Goal: Task Accomplishment & Management: Use online tool/utility

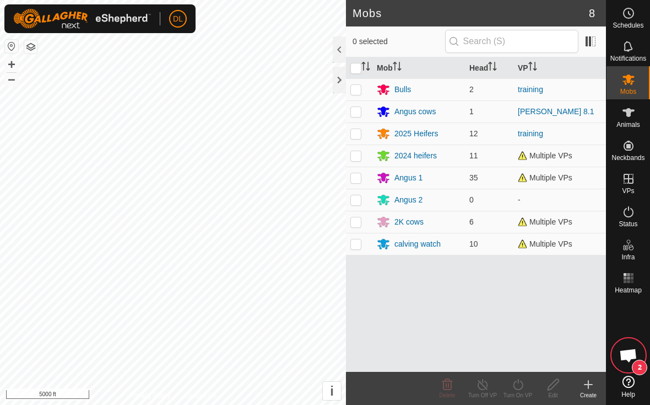
scroll to position [1843, 0]
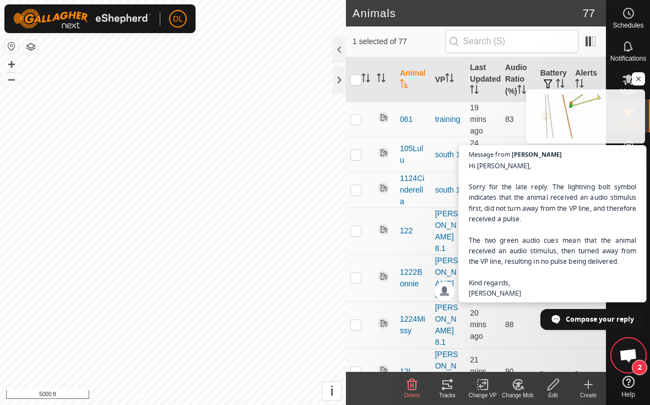
click at [631, 291] on span "Hi Daniel, Sorry for the late reply. The lightning bolt symbol indicates that t…" at bounding box center [553, 229] width 168 height 138
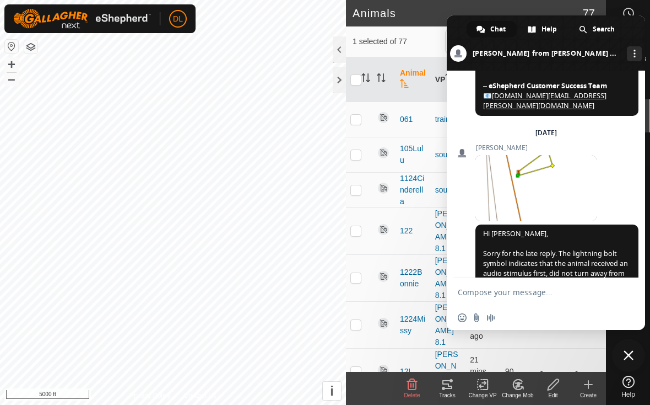
scroll to position [2002, 0]
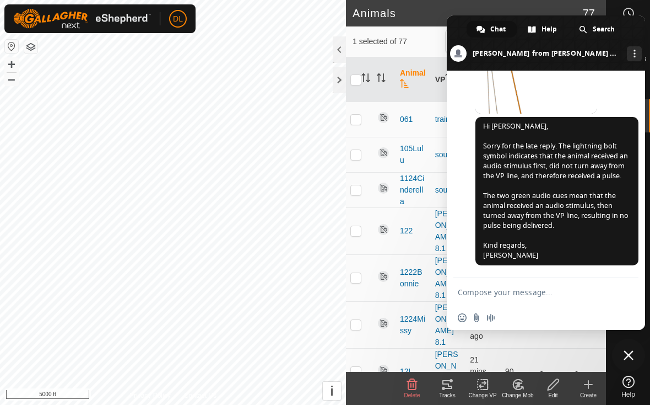
click at [630, 290] on div at bounding box center [626, 292] width 18 height 17
click at [459, 30] on span at bounding box center [546, 42] width 198 height 55
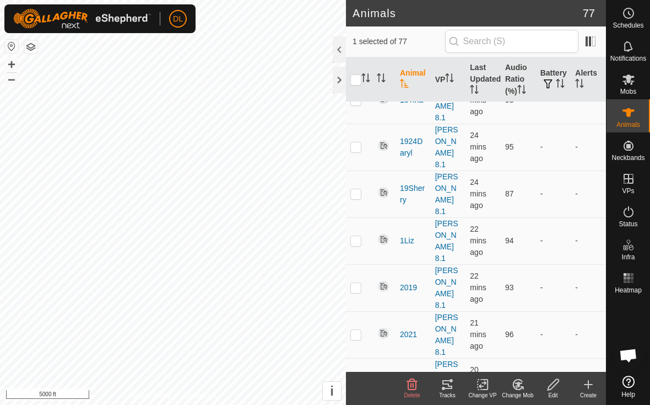
scroll to position [864, 0]
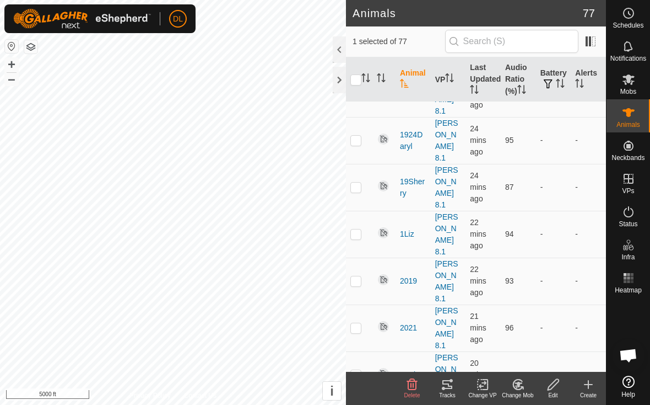
click at [480, 385] on icon at bounding box center [483, 383] width 8 height 7
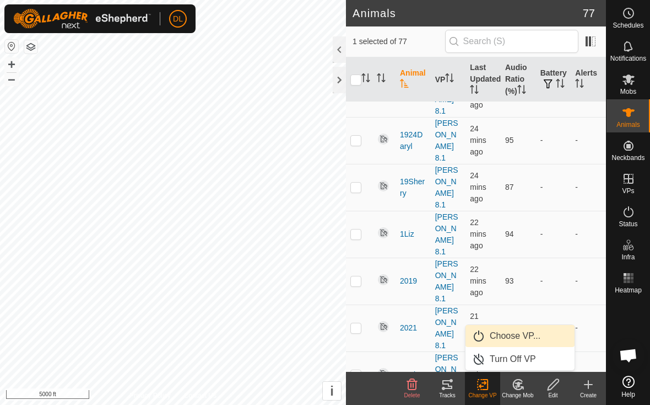
click at [492, 336] on link "Choose VP..." at bounding box center [520, 336] width 109 height 22
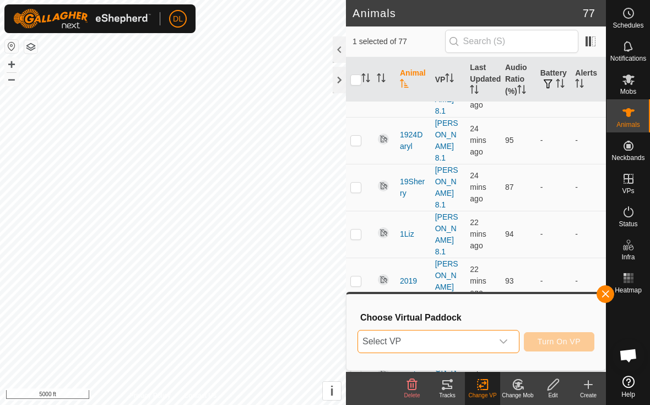
click at [484, 349] on span "Select VP" at bounding box center [425, 341] width 134 height 22
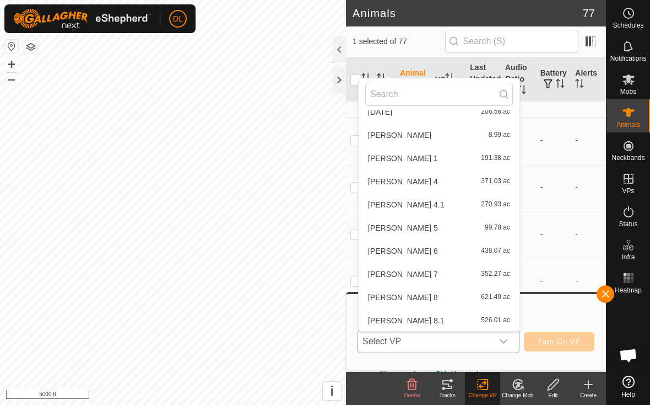
scroll to position [396, 0]
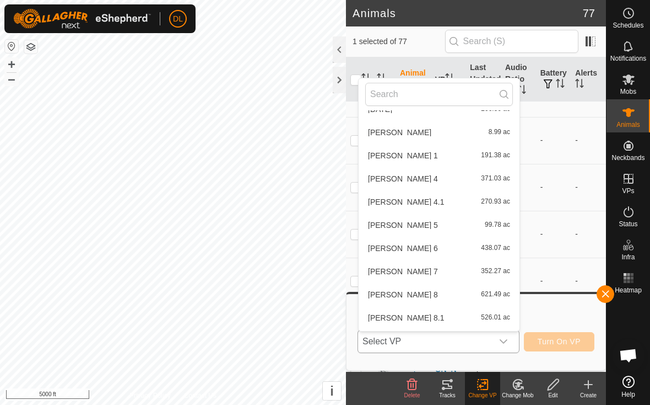
click at [423, 321] on li "wilkins 8.1 526.01 ac" at bounding box center [439, 317] width 161 height 22
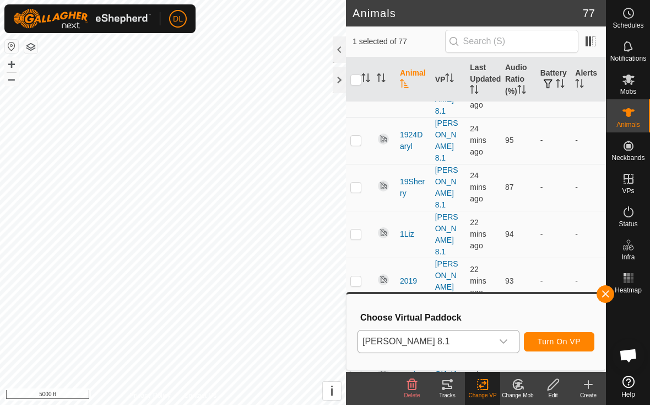
click at [548, 342] on span "Turn On VP" at bounding box center [559, 341] width 43 height 9
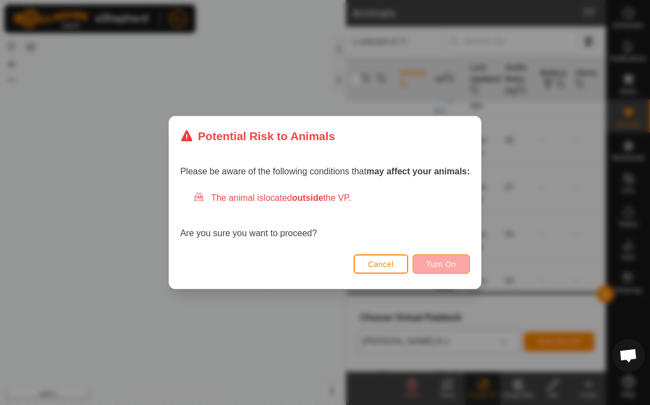
click at [435, 264] on span "Turn On" at bounding box center [442, 264] width 30 height 9
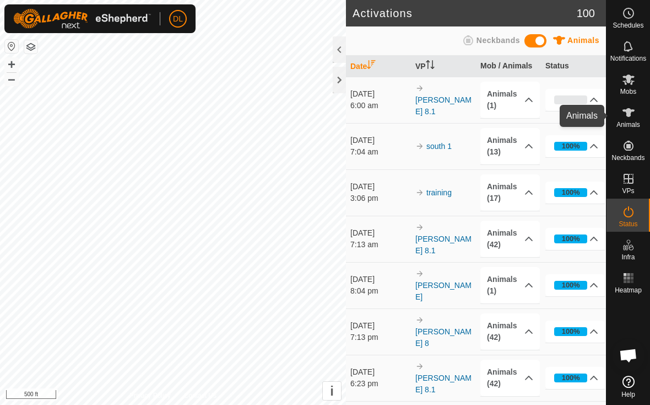
click at [638, 112] on es-animals-svg-icon at bounding box center [629, 113] width 20 height 18
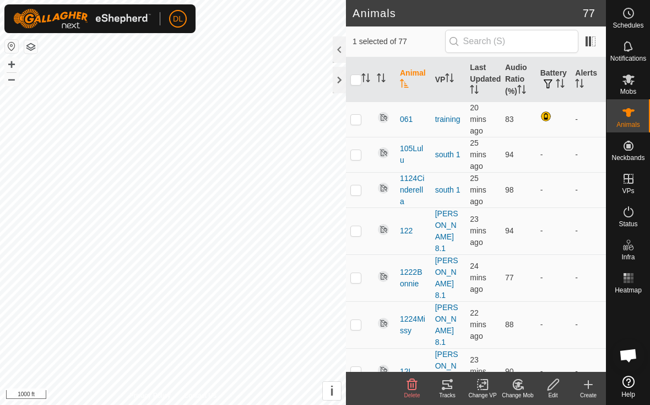
click at [443, 389] on icon at bounding box center [443, 387] width 3 height 3
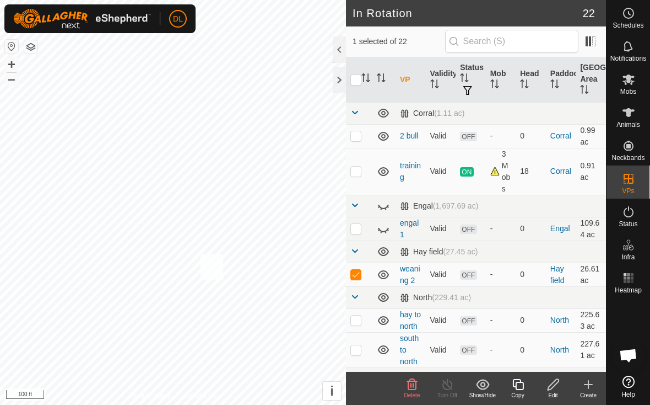
checkbox input "true"
click at [353, 276] on p-checkbox at bounding box center [356, 273] width 11 height 9
checkbox input "false"
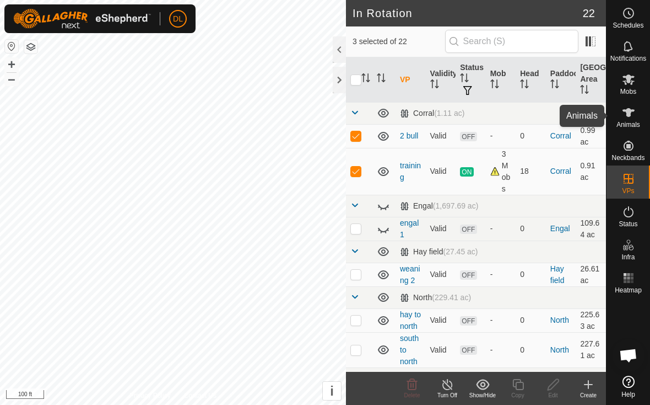
click at [624, 116] on icon at bounding box center [628, 112] width 13 height 13
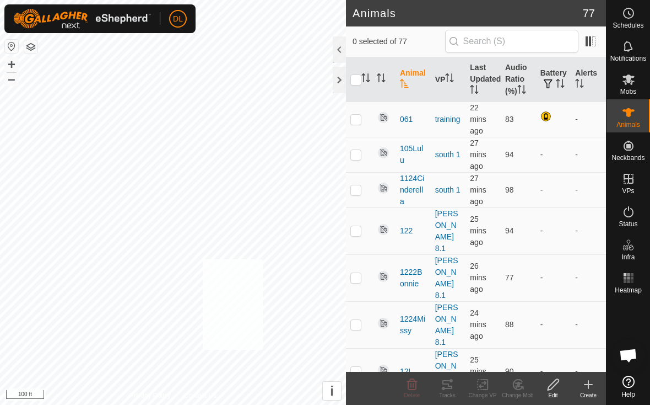
checkbox input "true"
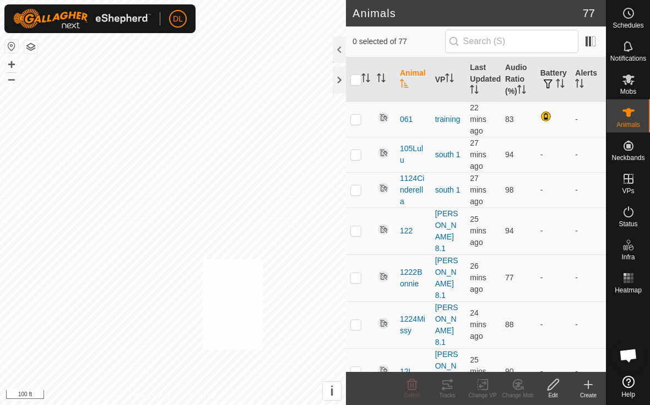
checkbox input "true"
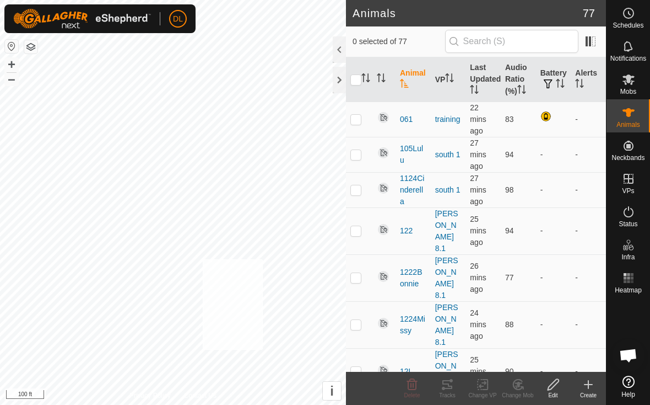
checkbox input "true"
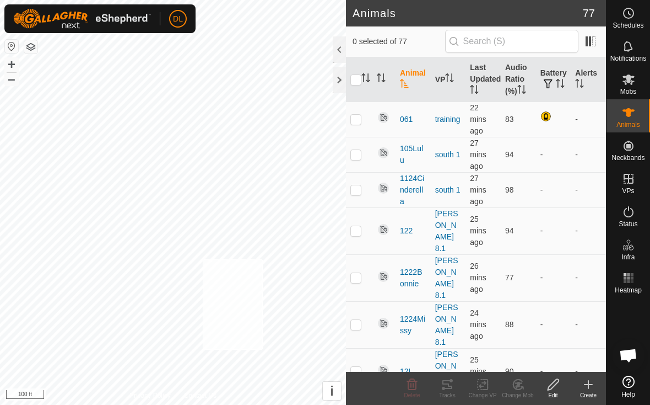
checkbox input "true"
click at [487, 384] on icon at bounding box center [483, 384] width 14 height 13
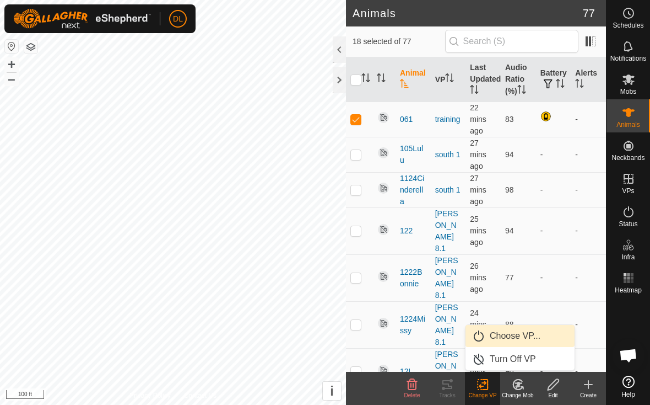
click at [499, 337] on link "Choose VP..." at bounding box center [520, 336] width 109 height 22
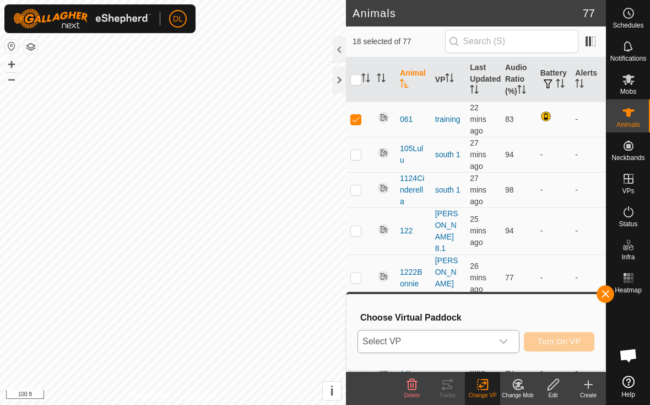
click at [479, 347] on span "Select VP" at bounding box center [425, 341] width 134 height 22
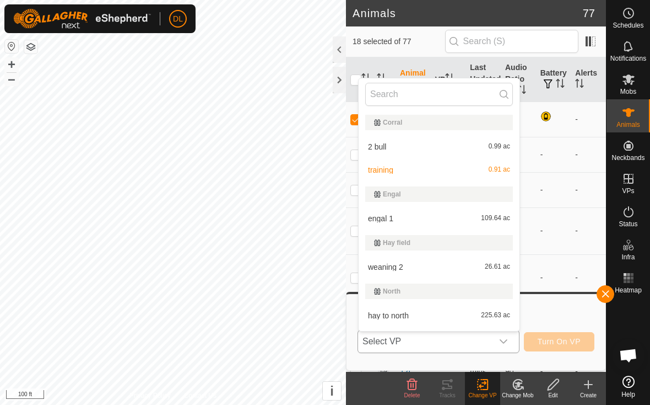
click at [416, 269] on li "weaning 2 26.61 ac" at bounding box center [439, 267] width 161 height 22
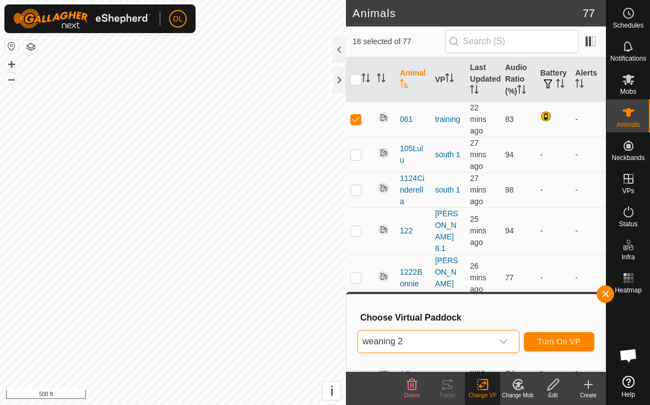
click at [549, 343] on span "Turn On VP" at bounding box center [559, 341] width 43 height 9
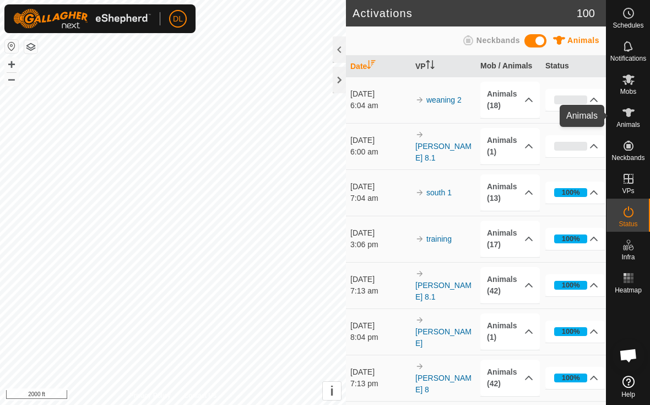
click at [632, 117] on icon at bounding box center [628, 112] width 13 height 13
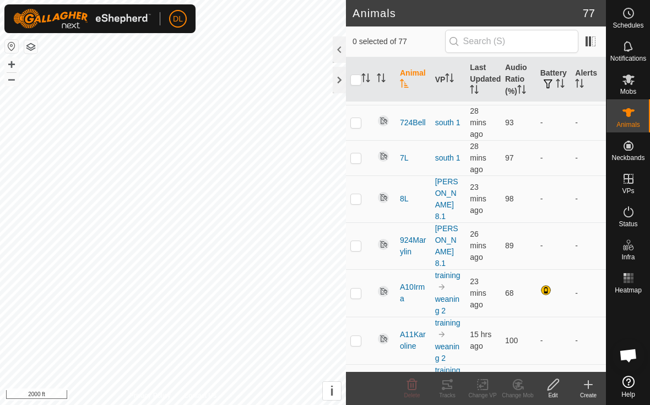
scroll to position [2516, 0]
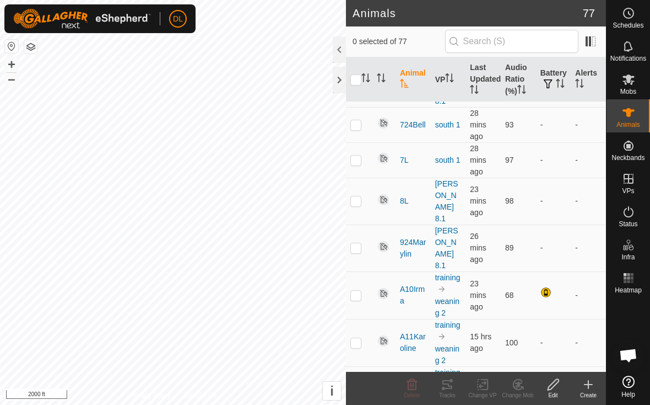
checkbox input "false"
